Goal: Task Accomplishment & Management: Manage account settings

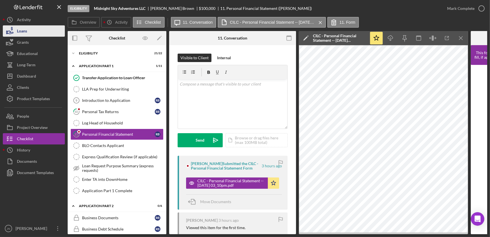
click at [24, 28] on div "Loans" at bounding box center [22, 31] width 10 height 13
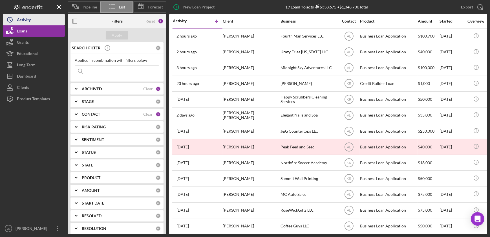
click at [26, 17] on div "Activity" at bounding box center [24, 20] width 14 height 13
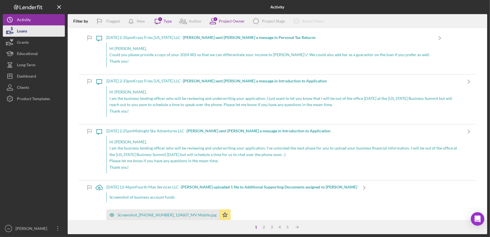
click at [33, 31] on button "Loans" at bounding box center [34, 30] width 62 height 11
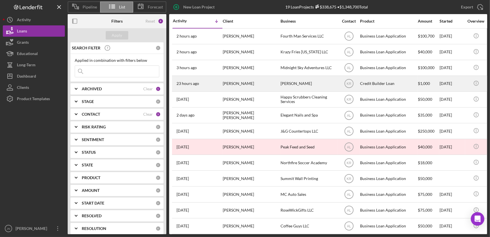
click at [240, 86] on div "[PERSON_NAME]" at bounding box center [251, 83] width 56 height 15
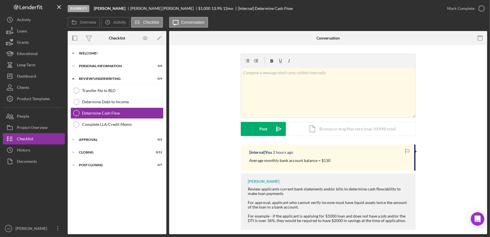
click at [73, 54] on icon "Icon/Expander" at bounding box center [73, 53] width 11 height 11
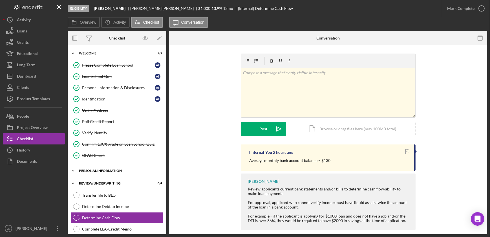
click at [73, 171] on icon "Icon/Expander" at bounding box center [73, 170] width 11 height 11
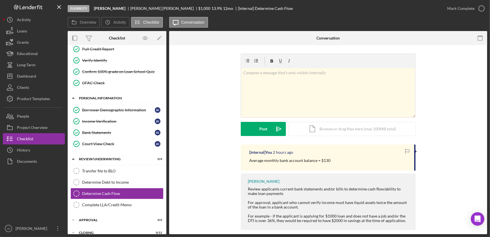
scroll to position [91, 0]
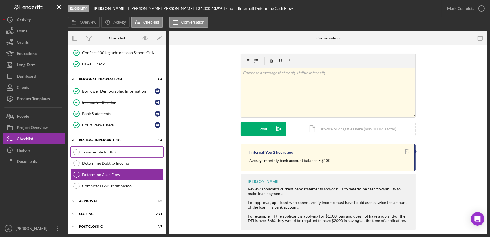
click at [82, 151] on div "Transfer file to BLO" at bounding box center [122, 152] width 81 height 5
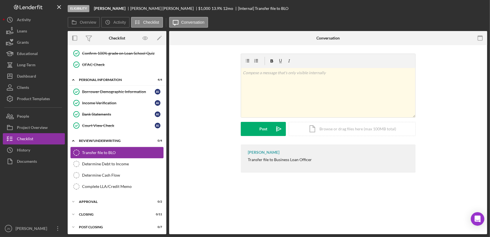
scroll to position [91, 0]
click at [135, 165] on link "Determine Debt to Income Determine Debt to Income" at bounding box center [117, 163] width 93 height 11
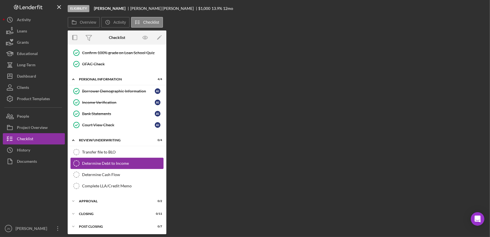
scroll to position [91, 0]
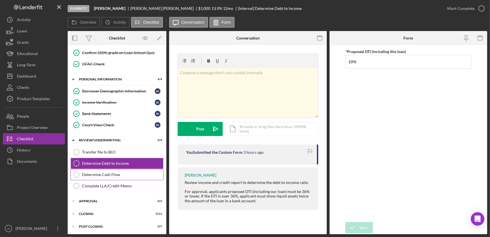
click at [112, 175] on div "Determine Cash Flow" at bounding box center [122, 174] width 81 height 5
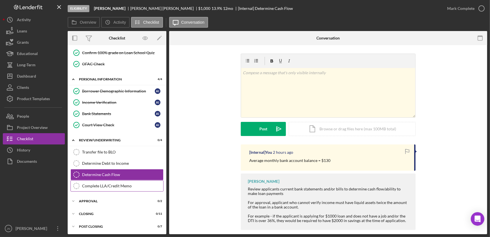
click at [116, 188] on link "Complete LLA/Credit Memo Complete LLA/Credit Memo" at bounding box center [117, 185] width 93 height 11
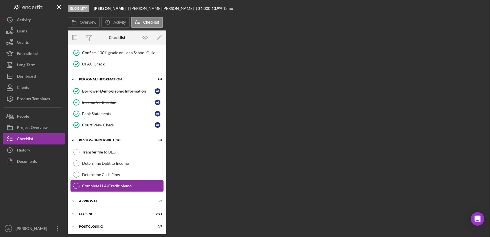
scroll to position [91, 0]
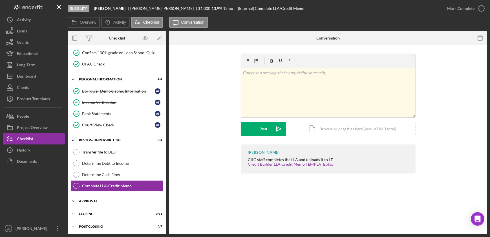
click at [92, 197] on div "Icon/Expander Approval 0 / 2" at bounding box center [117, 200] width 99 height 11
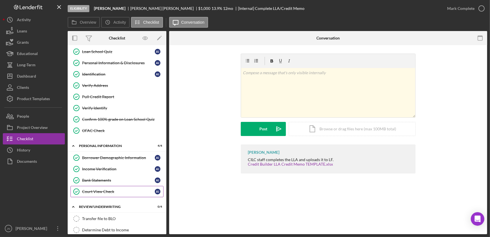
scroll to position [0, 0]
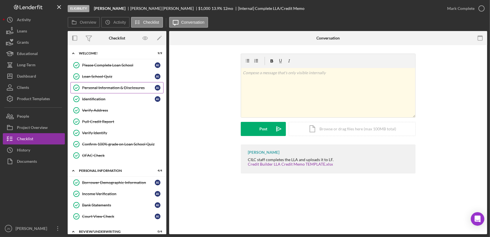
click at [94, 86] on div "Personal Information & Disclosures" at bounding box center [118, 87] width 73 height 5
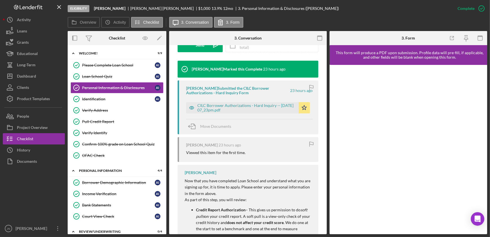
scroll to position [179, 0]
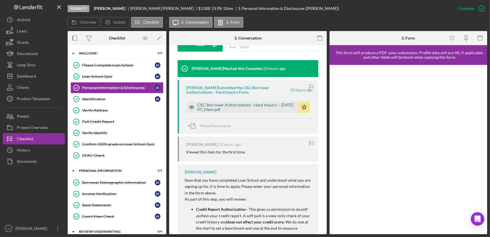
click at [242, 107] on div "CILC Borrower Authorizations - Hard Inquiry -- [DATE] 07_23pm.pdf" at bounding box center [246, 107] width 98 height 9
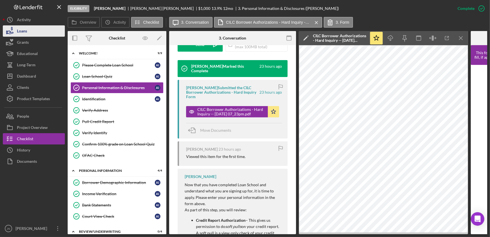
click at [20, 31] on div "Loans" at bounding box center [22, 31] width 10 height 13
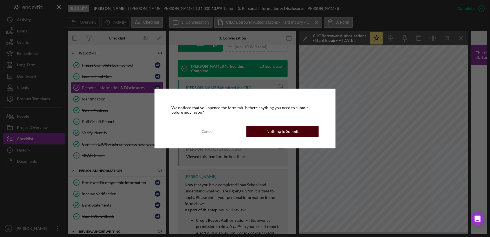
click at [287, 133] on div "Nothing to Submit" at bounding box center [283, 131] width 32 height 11
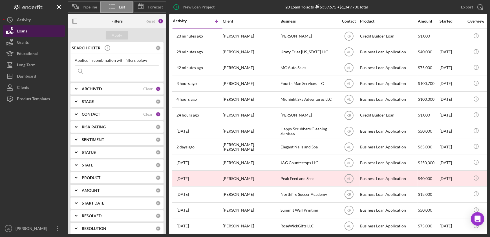
click at [36, 30] on button "Loans" at bounding box center [34, 30] width 62 height 11
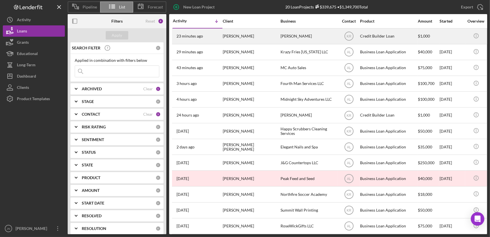
click at [214, 34] on div "23 minutes ago [PERSON_NAME]" at bounding box center [197, 36] width 49 height 15
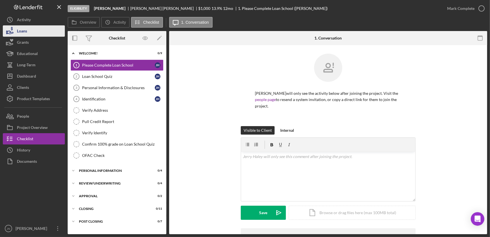
click at [25, 28] on div "Loans" at bounding box center [22, 31] width 10 height 13
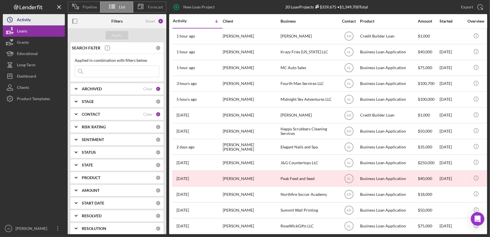
click at [25, 22] on div "Activity" at bounding box center [24, 20] width 14 height 13
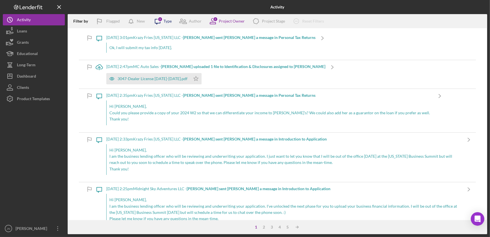
click at [155, 21] on icon "Icon/Message" at bounding box center [158, 21] width 14 height 14
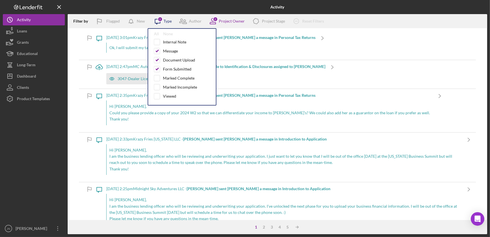
click at [155, 21] on icon "Icon/Message" at bounding box center [158, 21] width 14 height 14
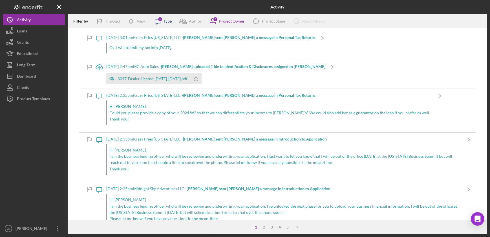
click at [162, 21] on div "3" at bounding box center [160, 19] width 5 height 5
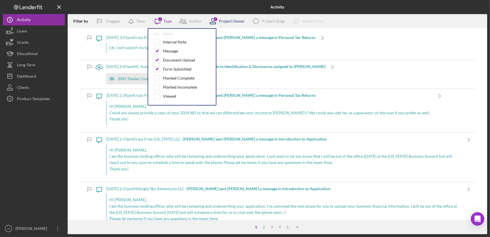
click at [212, 20] on icon at bounding box center [213, 19] width 3 height 3
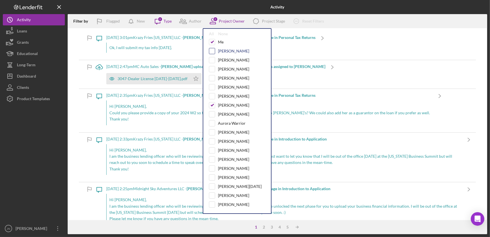
click at [211, 50] on input "checkbox" at bounding box center [212, 51] width 6 height 6
checkbox input "true"
click at [211, 103] on input "checkbox" at bounding box center [212, 105] width 6 height 6
checkbox input "false"
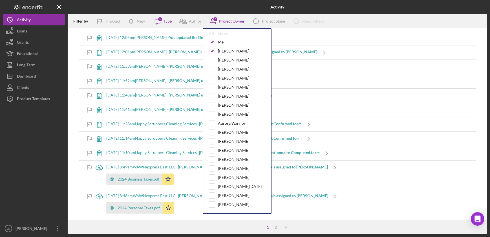
click at [367, 23] on div "Filter by Flagged New Icon/Message 3 Type Author 2 Project Owner All None Me Ka…" at bounding box center [278, 21] width 420 height 14
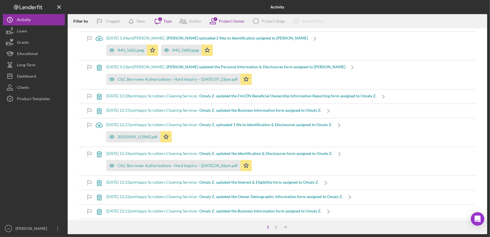
scroll to position [256, 0]
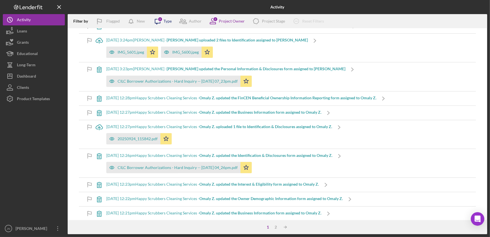
click at [160, 21] on div "3" at bounding box center [160, 19] width 5 height 5
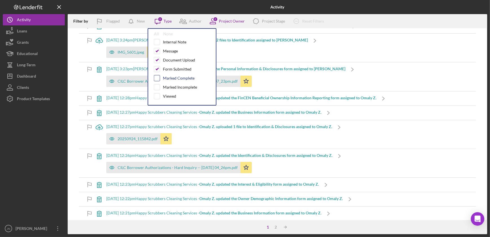
click at [157, 79] on input "checkbox" at bounding box center [157, 78] width 6 height 6
checkbox input "true"
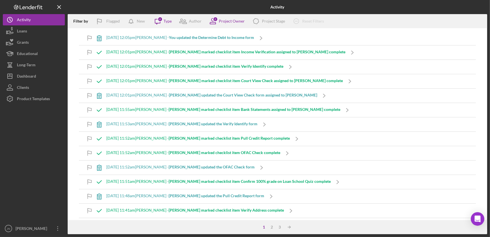
click at [133, 5] on div at bounding box center [138, 7] width 140 height 14
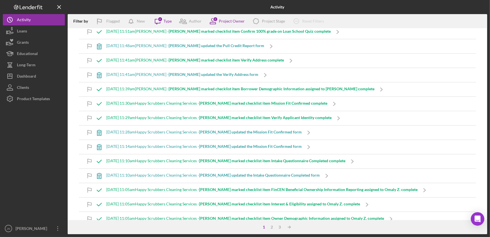
scroll to position [154, 0]
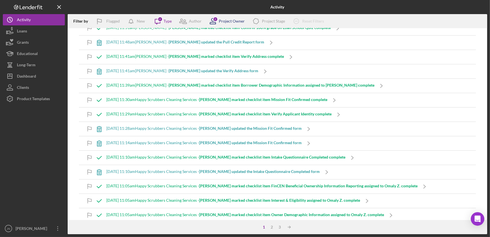
click at [211, 19] on icon at bounding box center [213, 21] width 14 height 14
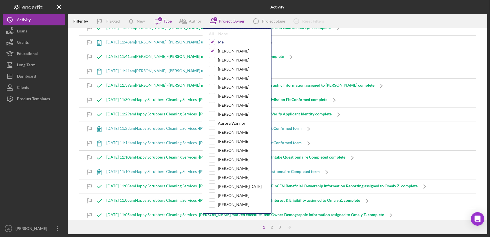
click at [211, 42] on input "checkbox" at bounding box center [212, 42] width 6 height 6
checkbox input "false"
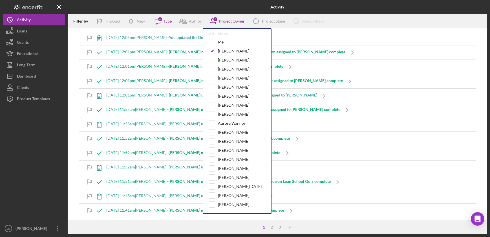
click at [199, 11] on div at bounding box center [138, 7] width 140 height 14
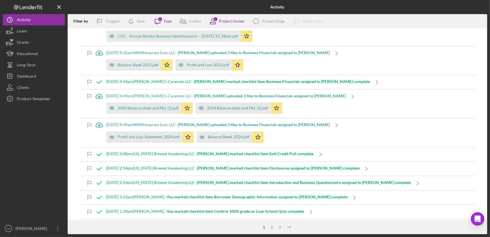
scroll to position [1924, 0]
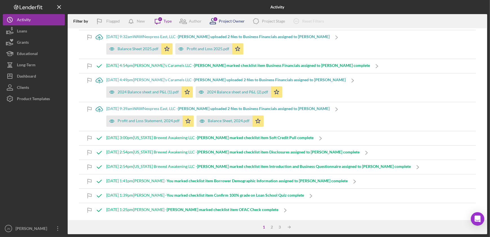
click at [214, 18] on div "1" at bounding box center [215, 19] width 5 height 5
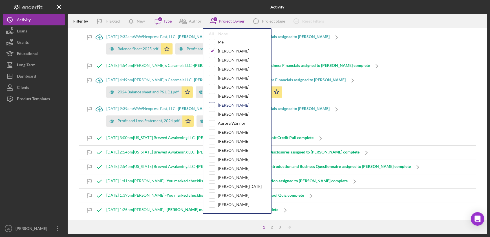
click at [211, 105] on input "checkbox" at bounding box center [212, 105] width 6 height 6
checkbox input "true"
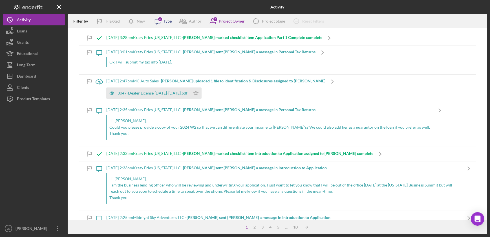
click at [166, 23] on div "Type" at bounding box center [168, 21] width 8 height 5
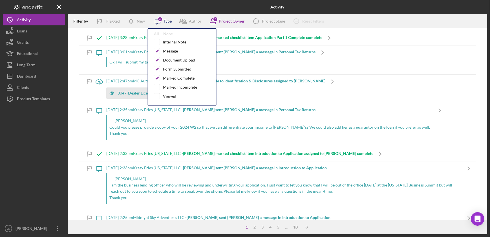
click at [166, 23] on div "Type" at bounding box center [168, 21] width 8 height 5
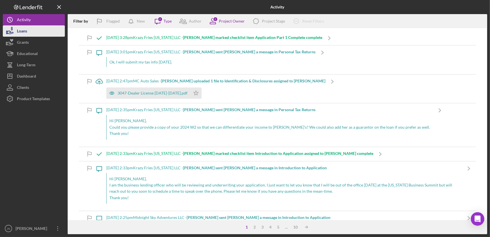
click at [39, 28] on button "Loans" at bounding box center [34, 30] width 62 height 11
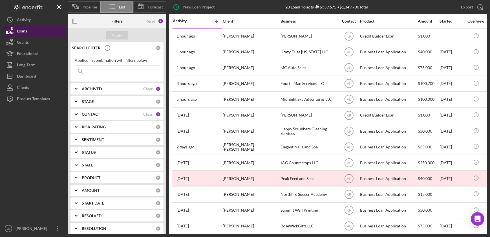
click at [23, 31] on div "Loans" at bounding box center [22, 31] width 10 height 13
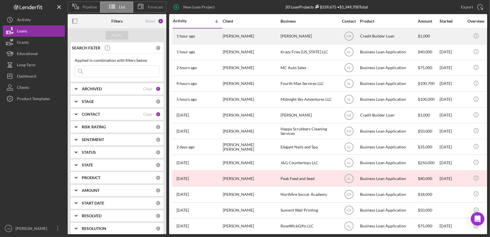
click at [233, 42] on div "[PERSON_NAME]" at bounding box center [251, 36] width 56 height 15
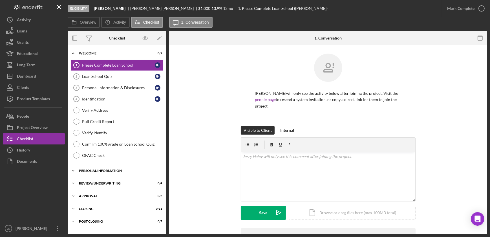
click at [110, 169] on div "Personal Information" at bounding box center [119, 170] width 80 height 3
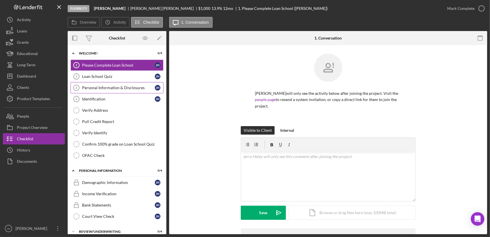
click at [110, 85] on link "Personal Information & Disclosures 3 Personal Information & Disclosures J H" at bounding box center [117, 87] width 93 height 11
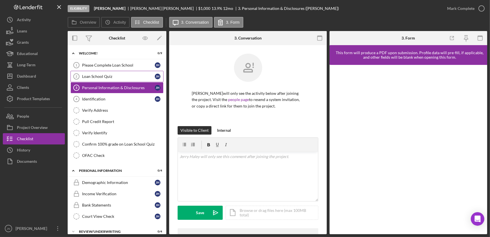
click at [99, 77] on div "Loan School Quiz" at bounding box center [118, 76] width 73 height 5
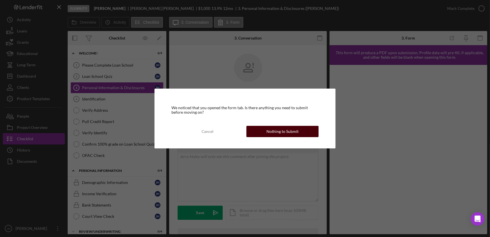
click at [268, 136] on div "Nothing to Submit" at bounding box center [283, 131] width 32 height 11
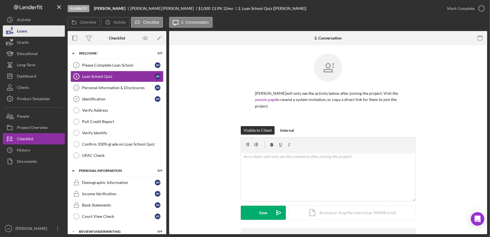
click at [25, 27] on div "Loans" at bounding box center [22, 31] width 10 height 13
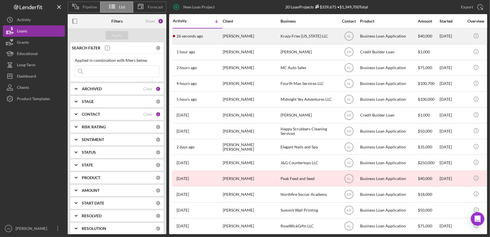
click at [307, 36] on div "Krazy Fries [US_STATE] LLC" at bounding box center [309, 36] width 56 height 15
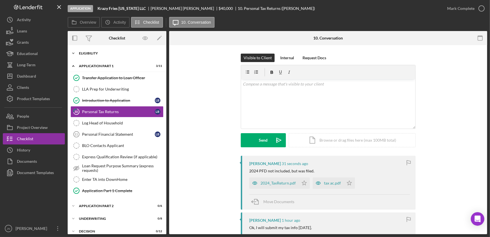
click at [100, 53] on div "Eligibility" at bounding box center [119, 53] width 80 height 3
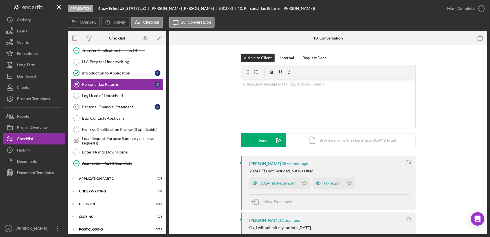
scroll to position [281, 0]
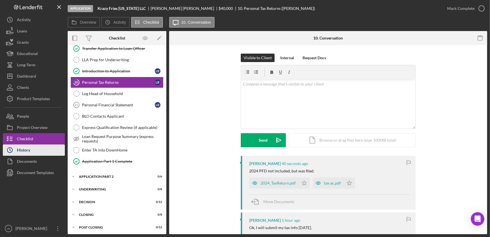
click at [32, 151] on button "Icon/History History" at bounding box center [34, 149] width 62 height 11
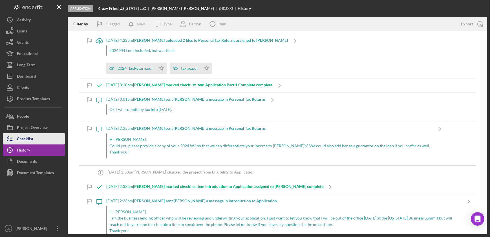
click at [29, 137] on div "Checklist" at bounding box center [25, 139] width 16 height 13
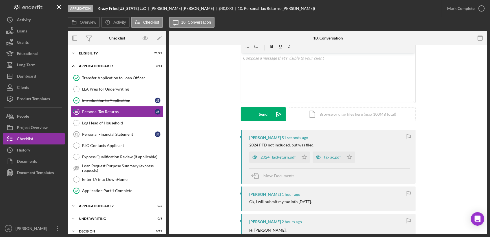
scroll to position [25, 0]
click at [272, 158] on div "2024_TaxReturn.pdf" at bounding box center [278, 157] width 35 height 5
